Goal: Contribute content: Add original content to the website for others to see

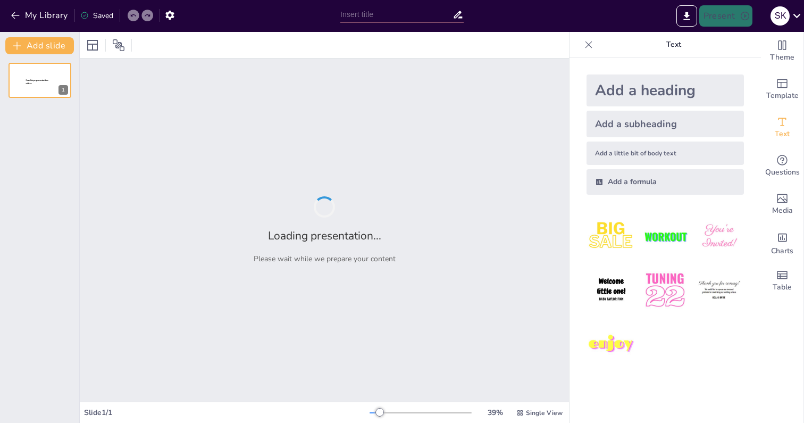
type input "Азиатский гепард: Уникальное животное Красной Книги [GEOGRAPHIC_DATA]"
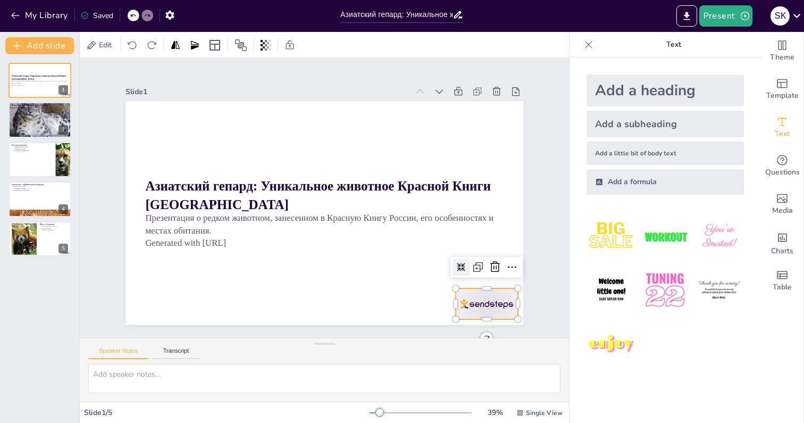
click at [471, 314] on div at bounding box center [462, 335] width 68 height 43
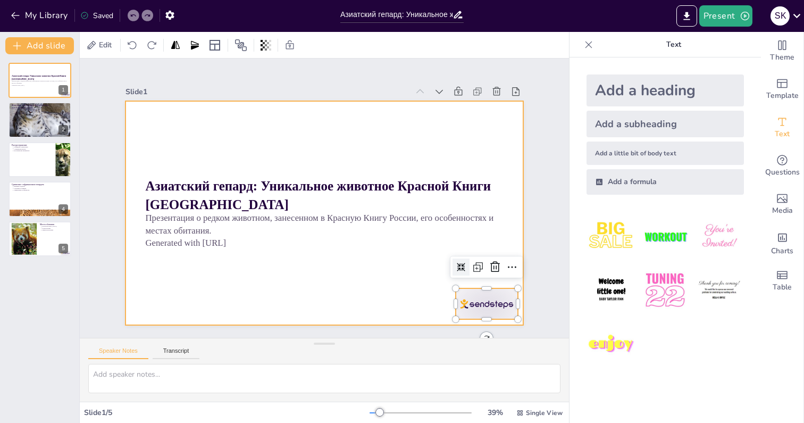
click at [422, 298] on div at bounding box center [318, 212] width 455 height 366
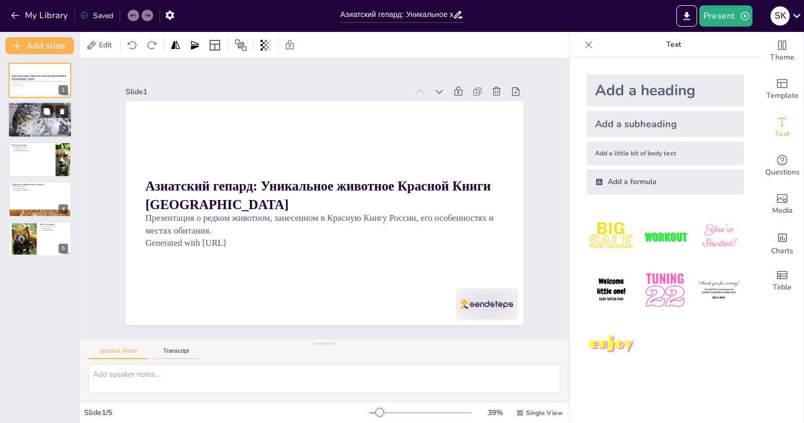
click at [40, 129] on div at bounding box center [40, 120] width 64 height 46
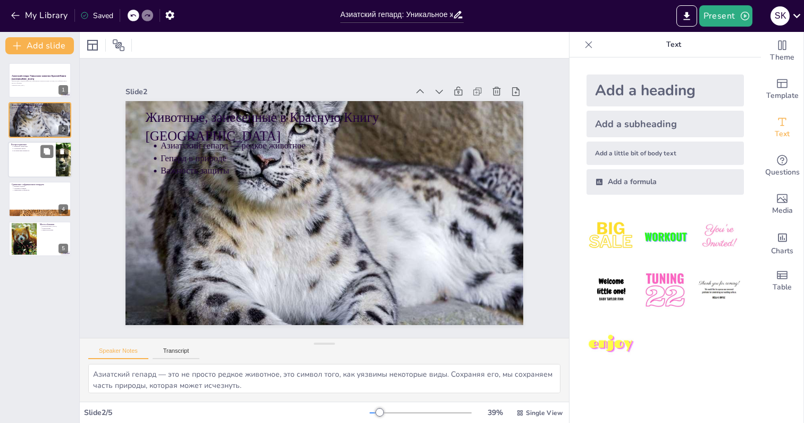
click at [35, 158] on div at bounding box center [40, 159] width 64 height 36
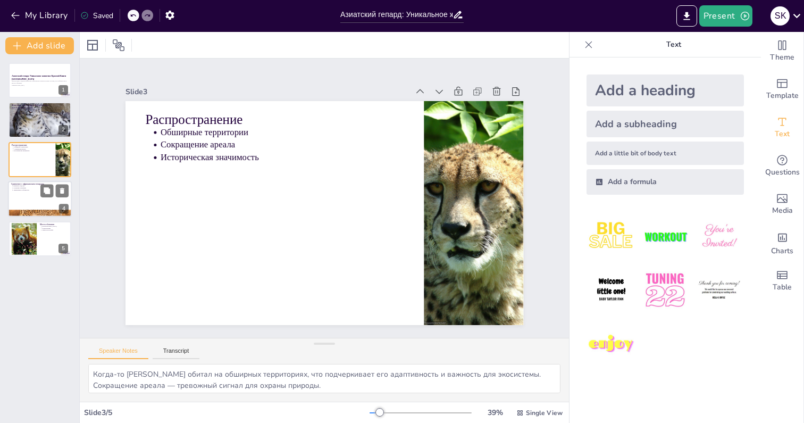
click at [31, 192] on div at bounding box center [40, 199] width 64 height 36
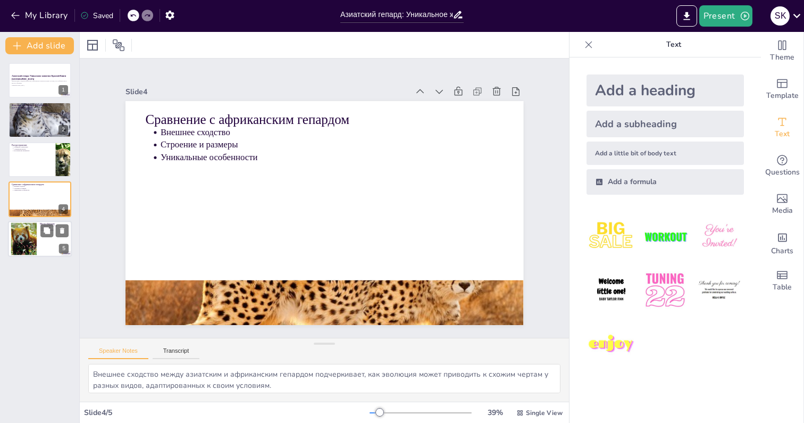
click at [21, 243] on div at bounding box center [23, 238] width 41 height 32
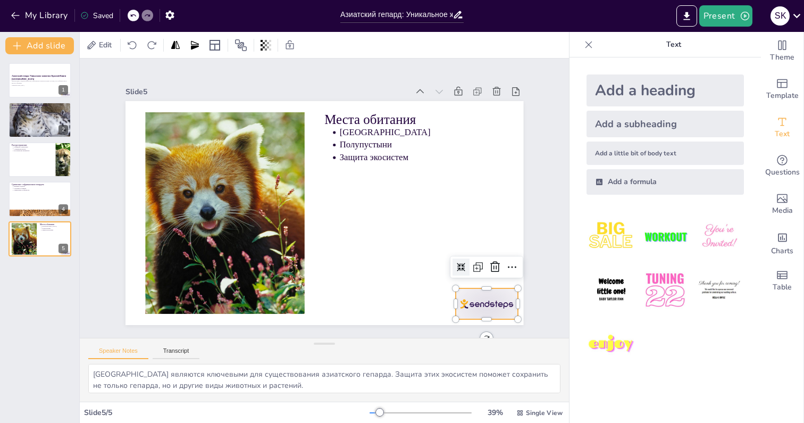
click at [480, 324] on div at bounding box center [446, 348] width 69 height 49
click at [447, 335] on icon at bounding box center [438, 344] width 18 height 18
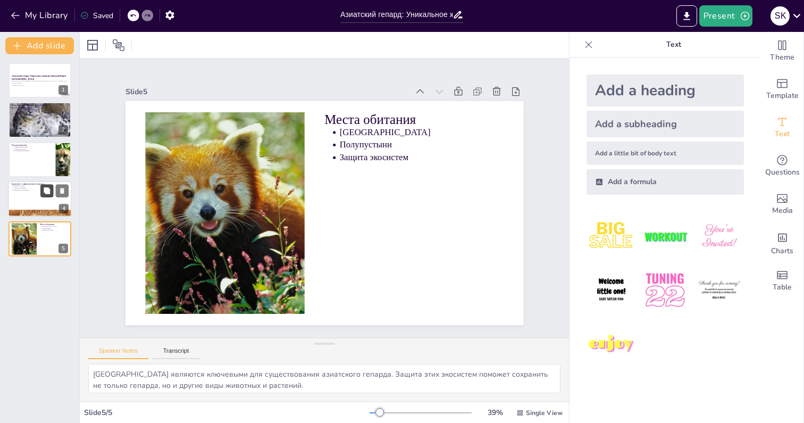
click at [47, 193] on icon at bounding box center [47, 190] width 6 height 6
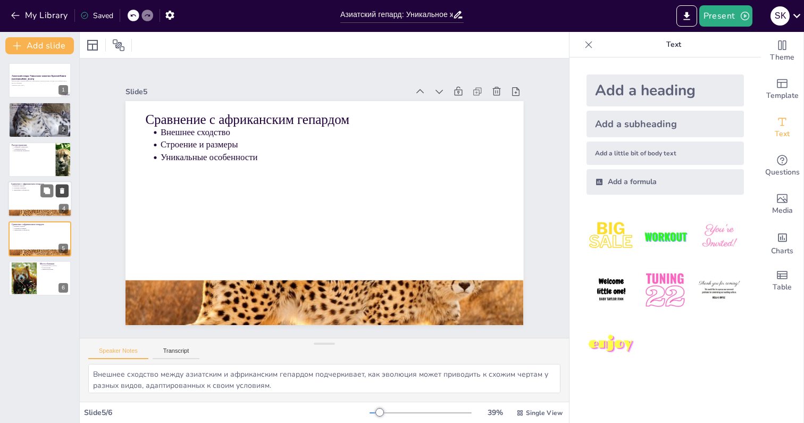
click at [63, 193] on icon at bounding box center [62, 191] width 4 height 6
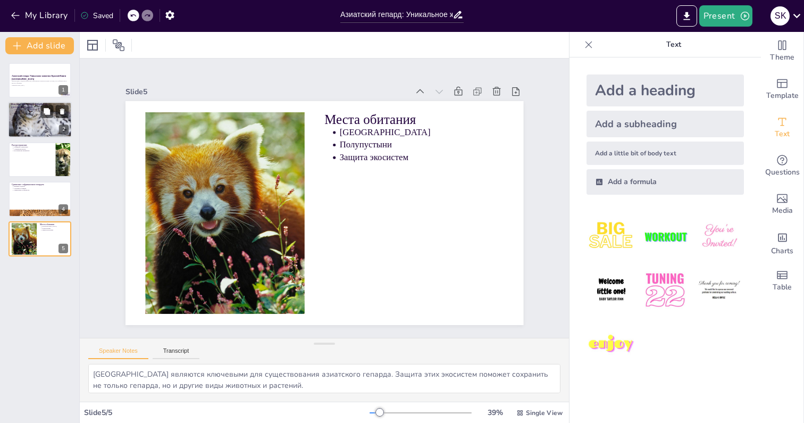
click at [38, 129] on div at bounding box center [40, 120] width 64 height 46
type textarea "Азиатский гепард — это не просто редкое животное, это символ того, как уязвимы …"
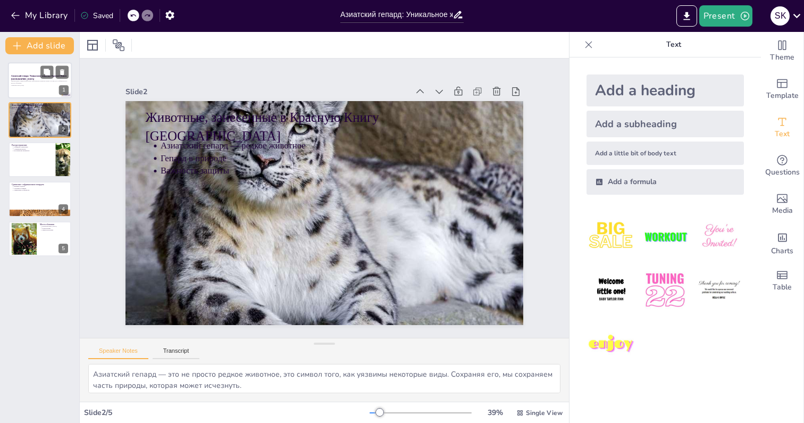
click at [41, 94] on div at bounding box center [40, 80] width 64 height 36
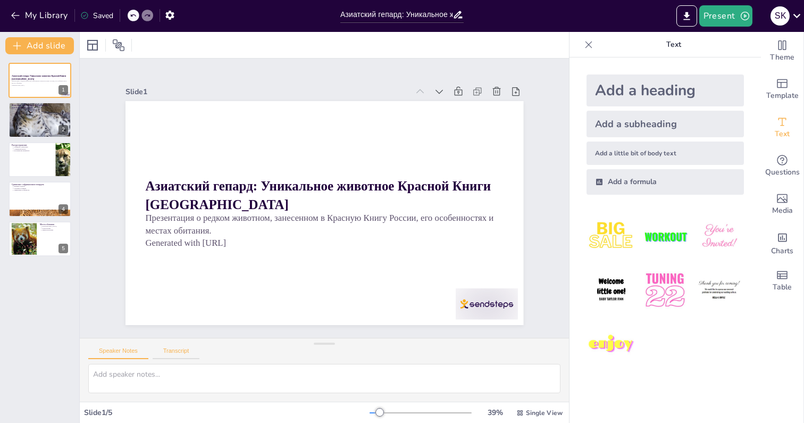
click at [185, 354] on button "Transcript" at bounding box center [176, 353] width 47 height 12
click at [125, 354] on button "Speaker Notes" at bounding box center [118, 353] width 60 height 12
click at [690, 12] on icon "Export to PowerPoint" at bounding box center [686, 16] width 11 height 11
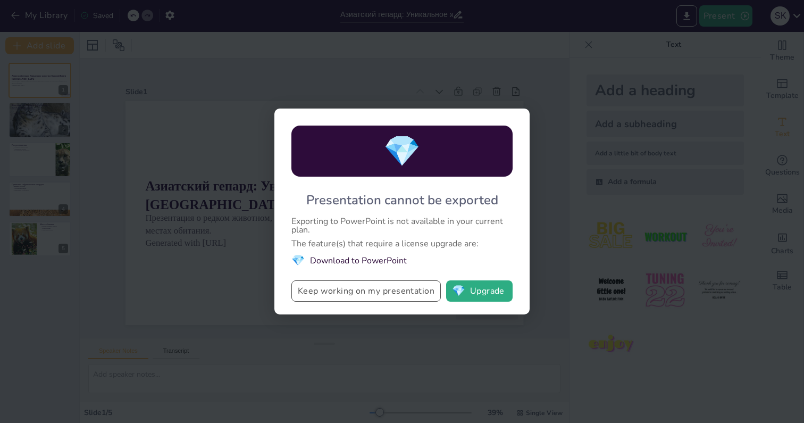
click at [404, 298] on button "Keep working on my presentation" at bounding box center [365, 290] width 149 height 21
